Goal: Information Seeking & Learning: Learn about a topic

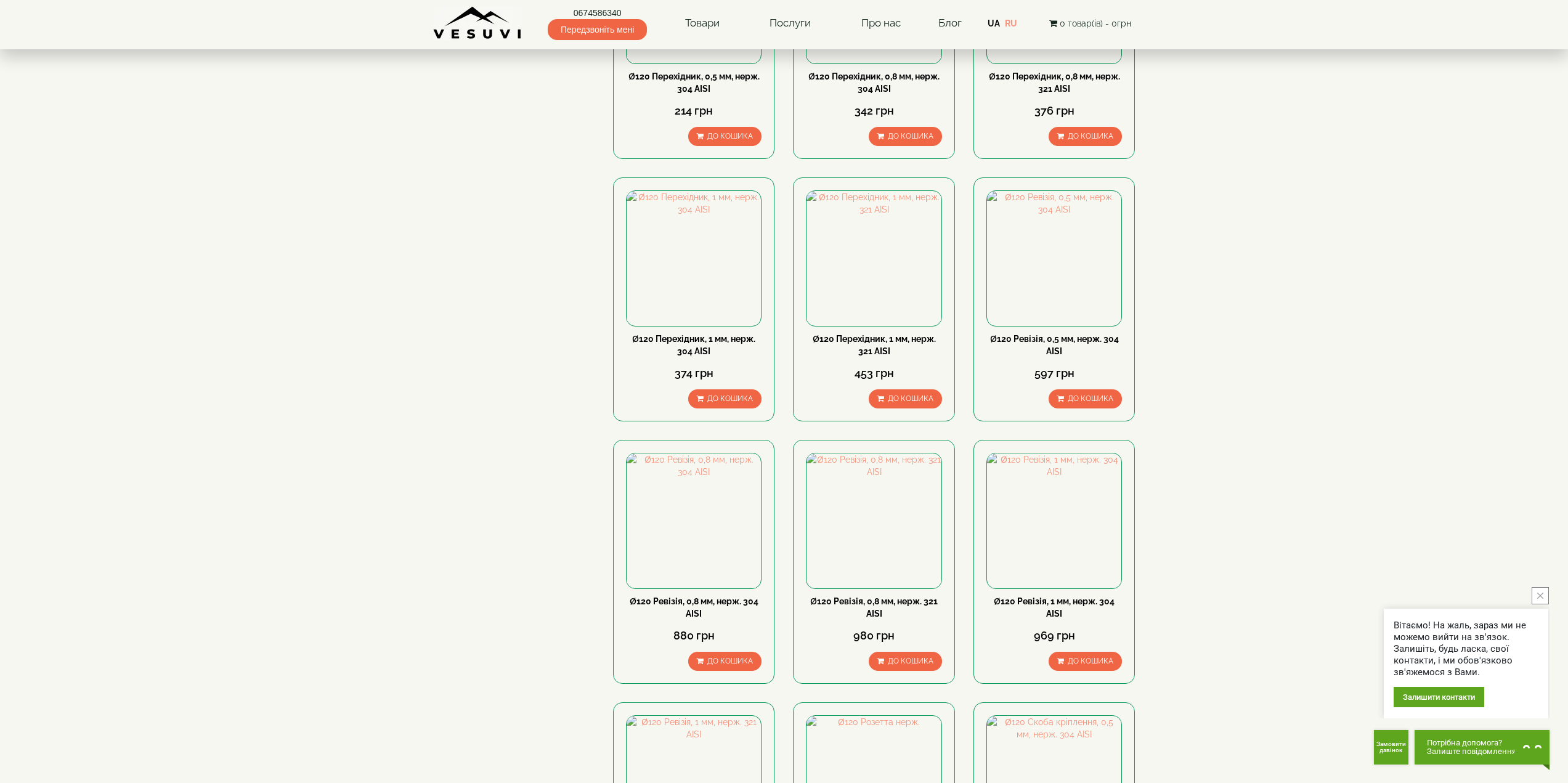
scroll to position [616, 0]
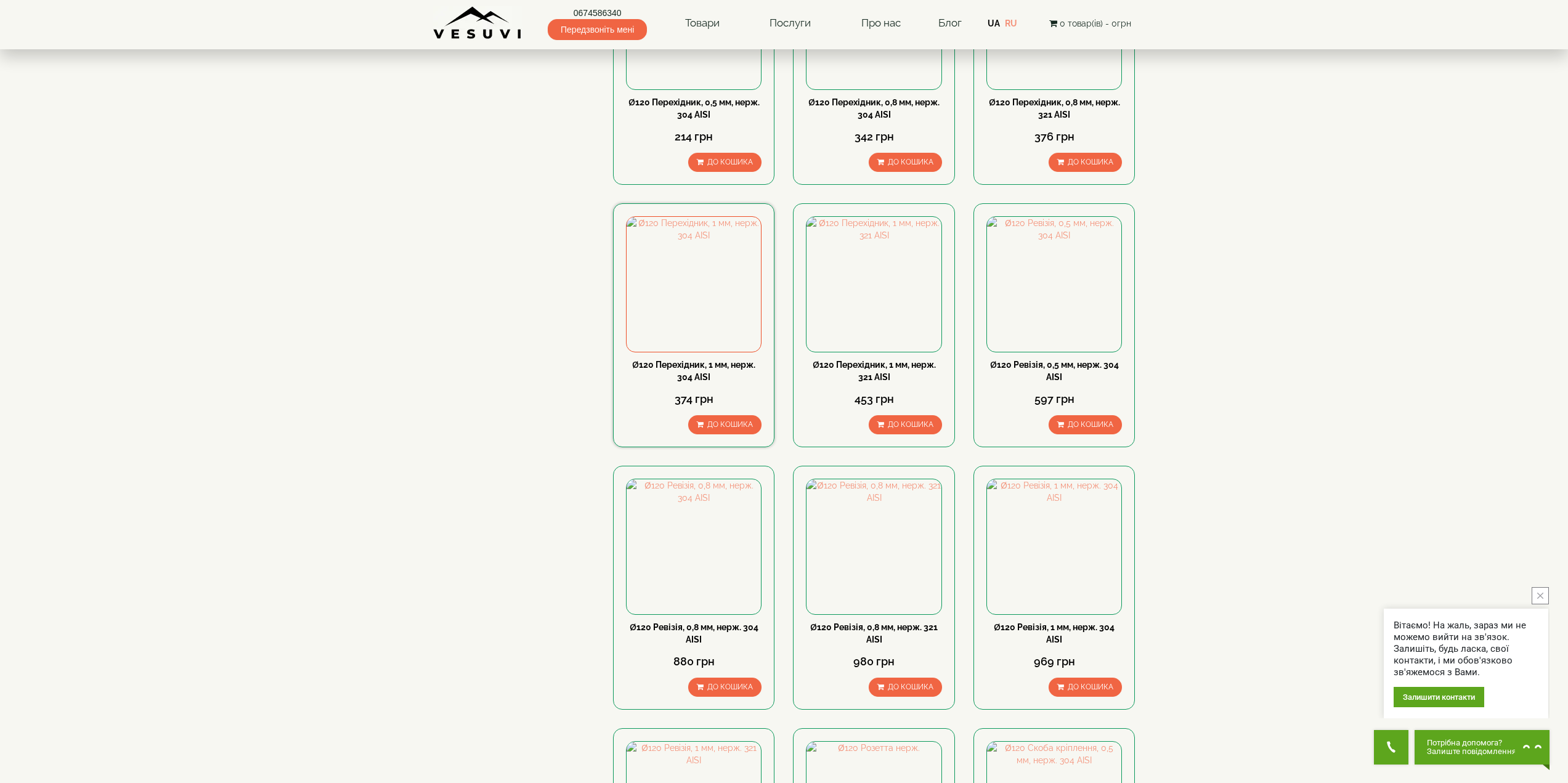
click at [736, 359] on link "Ø120 Перехідник, 1 мм, нерж. 304 AISI" at bounding box center [694, 370] width 123 height 22
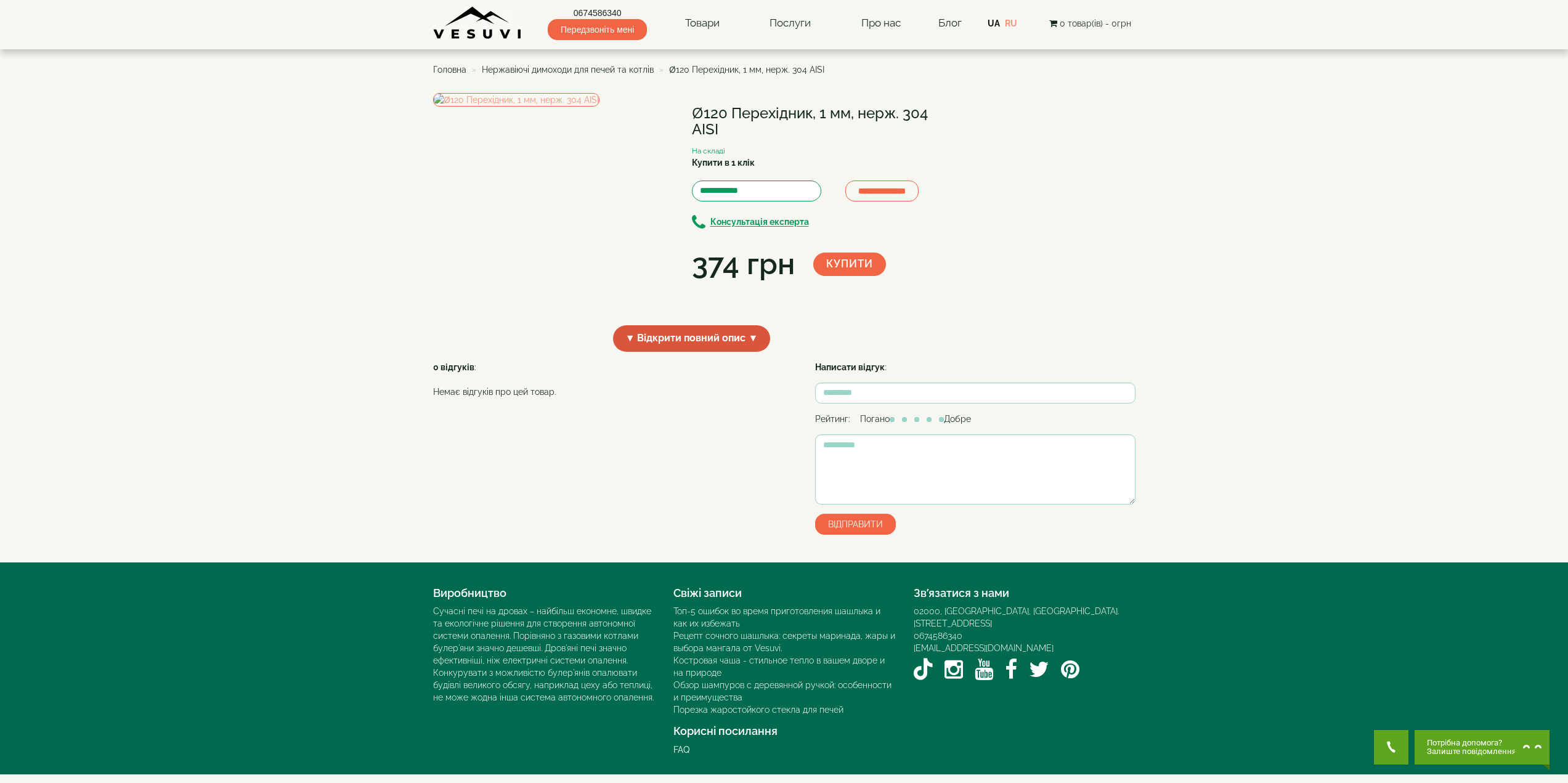
click at [668, 351] on span "▼ Відкрити повний опис ▼" at bounding box center [691, 339] width 158 height 27
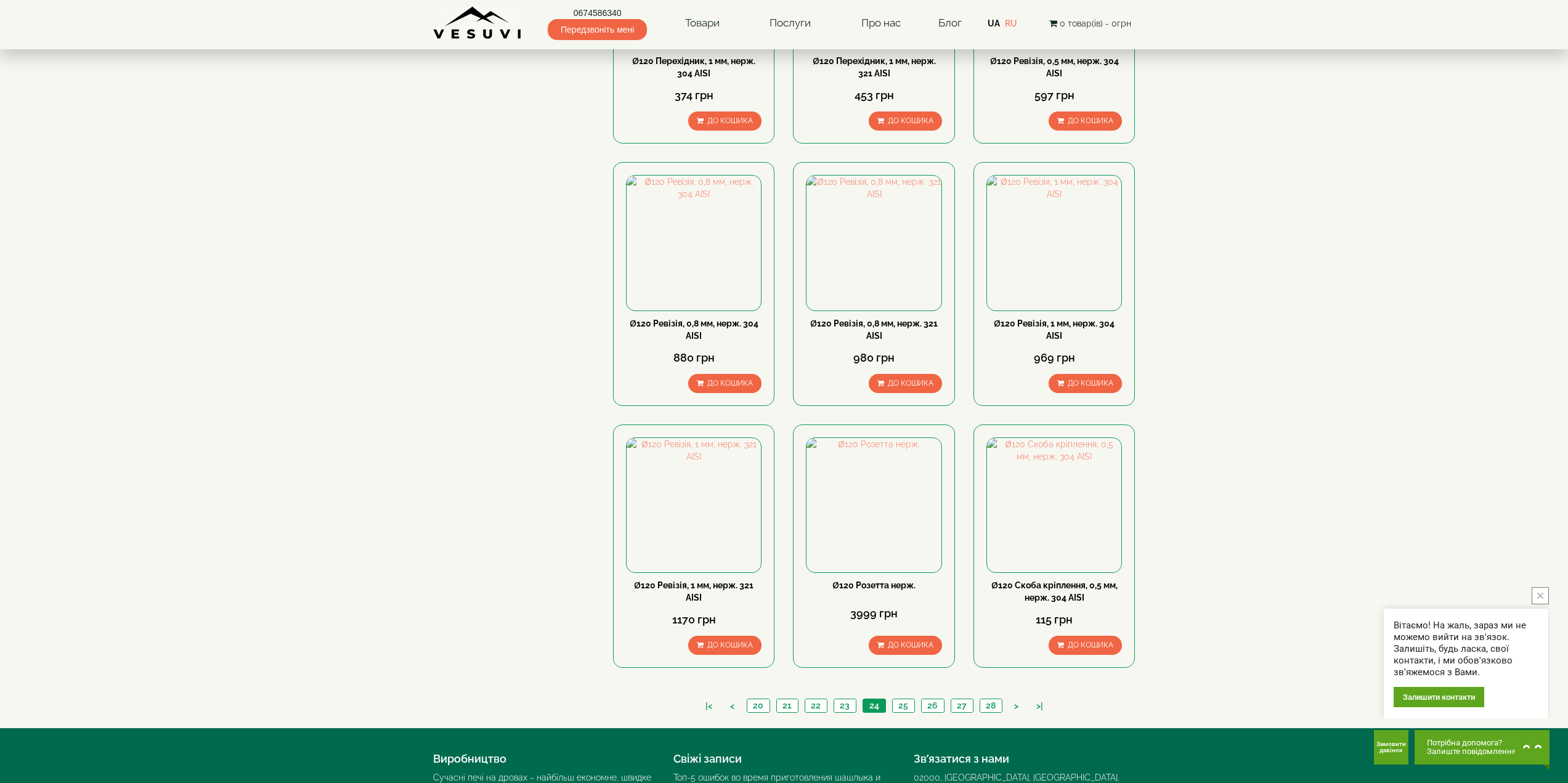
scroll to position [924, 0]
